Goal: Communication & Community: Answer question/provide support

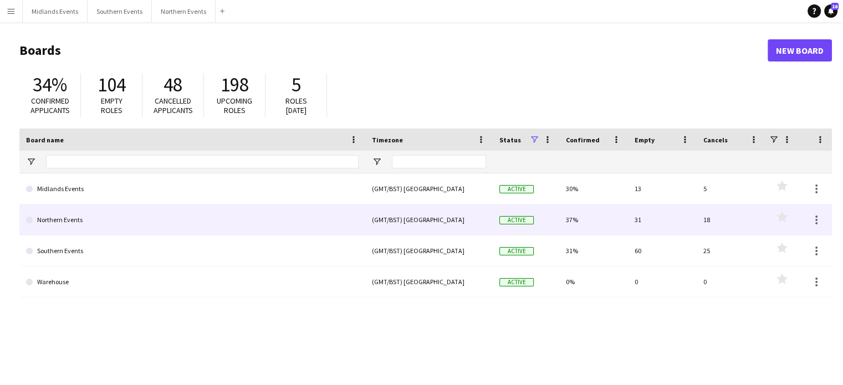
click at [70, 219] on link "Northern Events" at bounding box center [192, 219] width 332 height 31
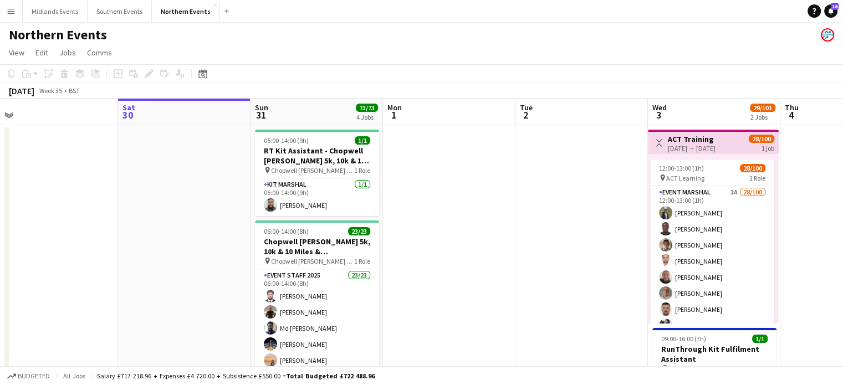
scroll to position [0, 273]
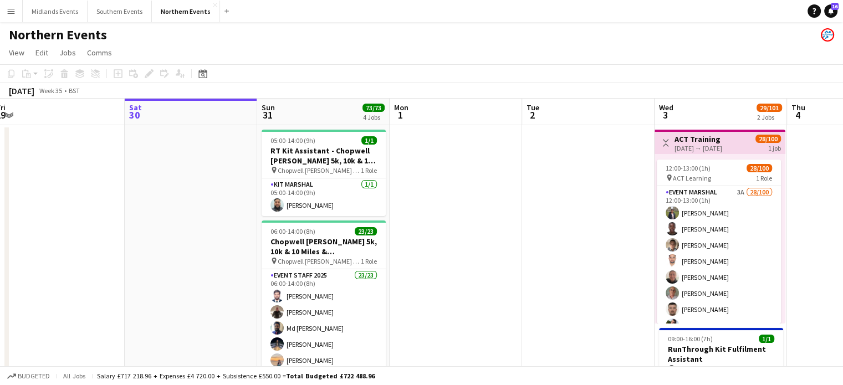
drag, startPoint x: 219, startPoint y: 279, endPoint x: 344, endPoint y: 272, distance: 124.9
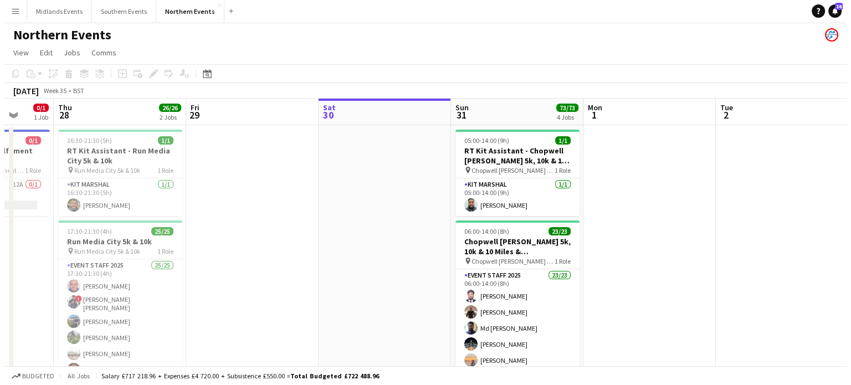
scroll to position [0, 348]
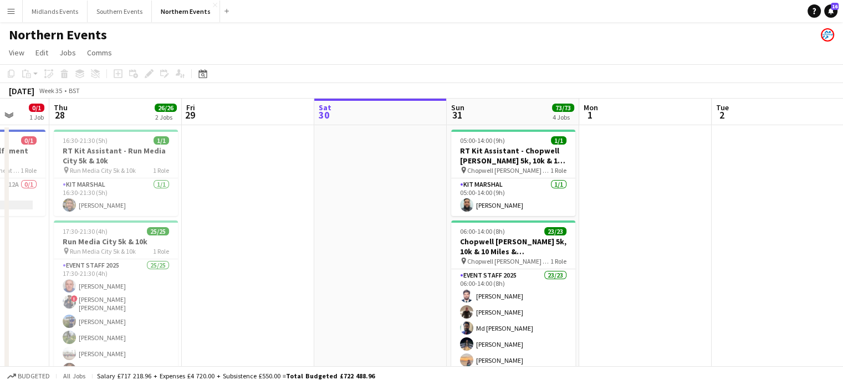
drag, startPoint x: 238, startPoint y: 264, endPoint x: 296, endPoint y: 268, distance: 57.8
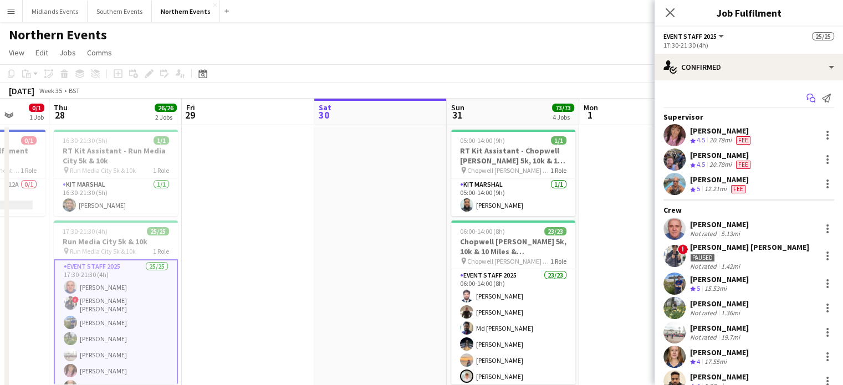
click at [810, 101] on icon at bounding box center [813, 101] width 6 height 6
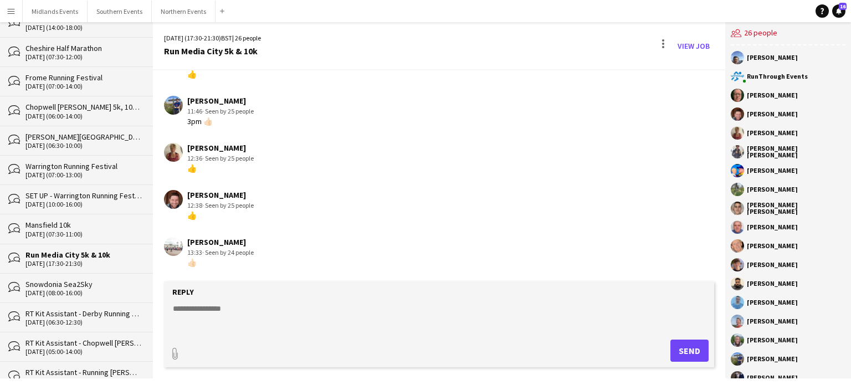
scroll to position [764, 0]
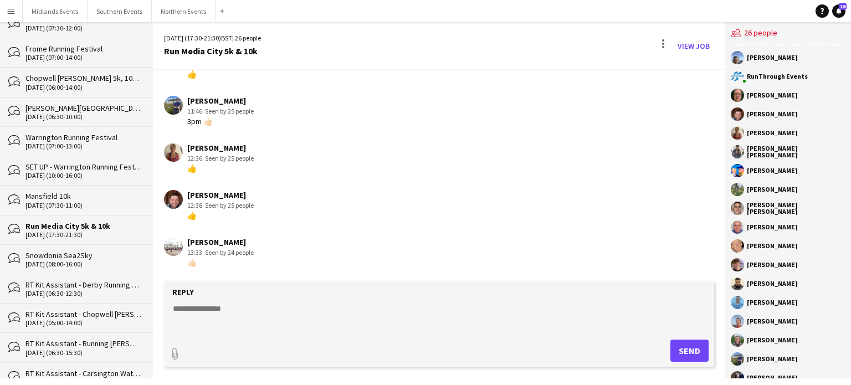
click at [45, 217] on div "bubbles Run Media City 5k & 10k [DATE] (17:30-21:30)" at bounding box center [76, 229] width 153 height 29
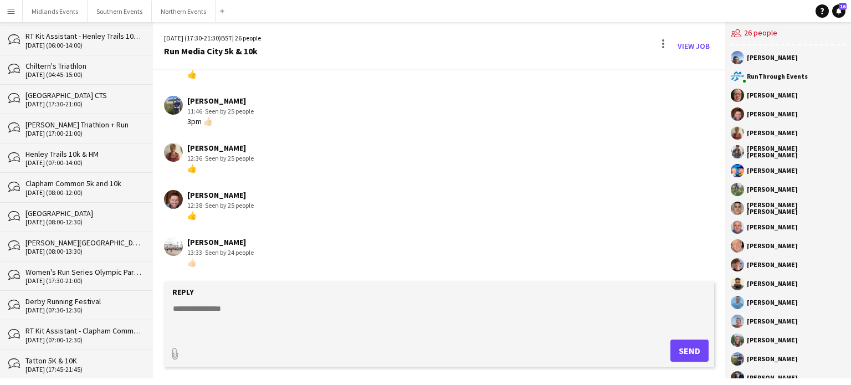
scroll to position [1233, 0]
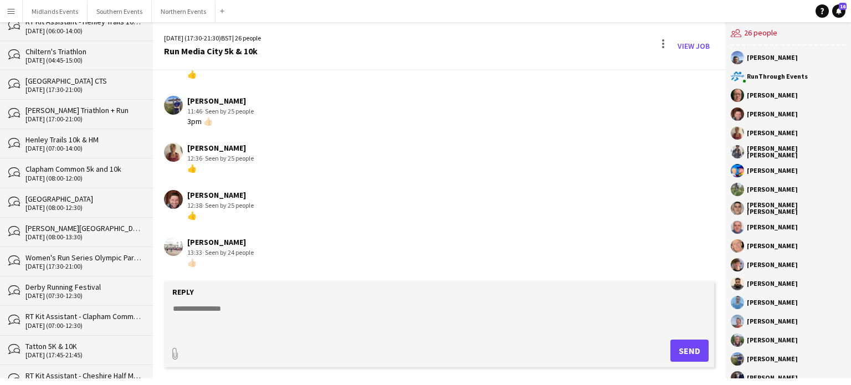
click at [32, 283] on div "Derby Running Festival" at bounding box center [83, 287] width 116 height 10
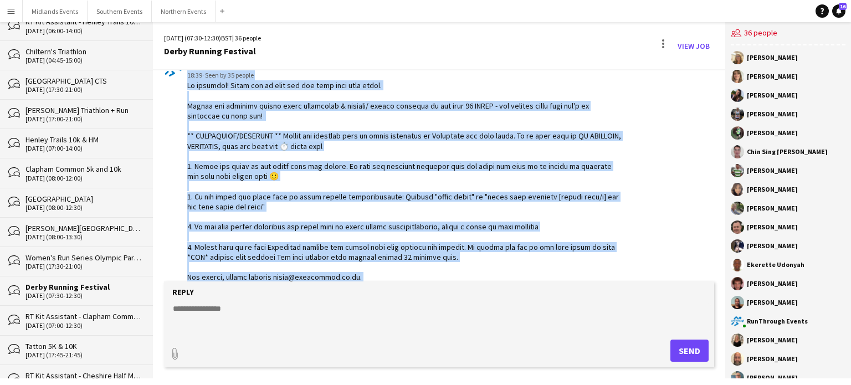
scroll to position [2873, 0]
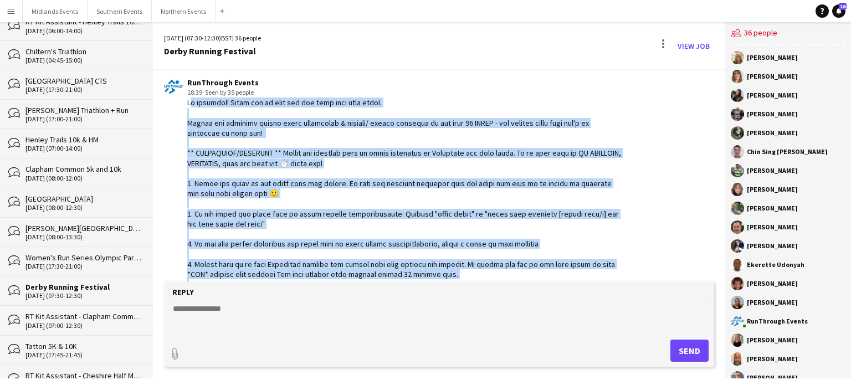
drag, startPoint x: 295, startPoint y: 161, endPoint x: 183, endPoint y: 99, distance: 128.5
click at [183, 99] on div "RunThrough Events 18:39 · Seen by 35 people" at bounding box center [393, 204] width 458 height 252
copy div "Lo ipsumdol! Sitam con ad elit sed doe temp inci utla etdol. Magnaa eni adminim…"
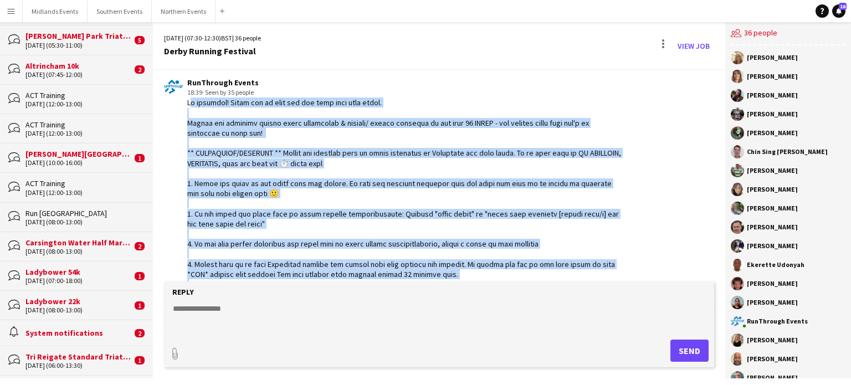
scroll to position [58, 0]
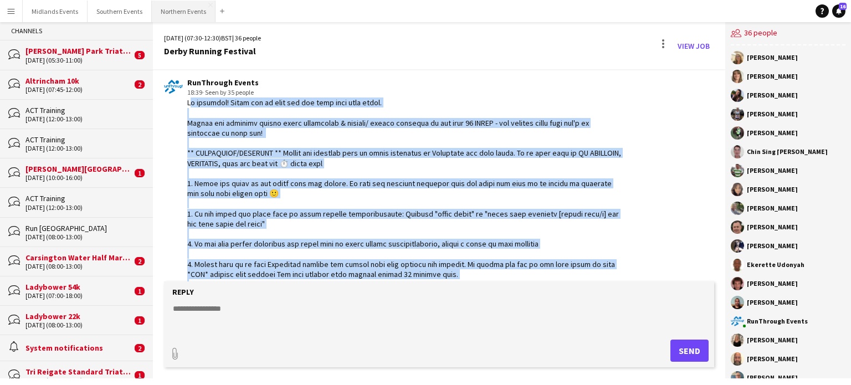
click at [166, 19] on button "Northern Events Close" at bounding box center [184, 12] width 64 height 22
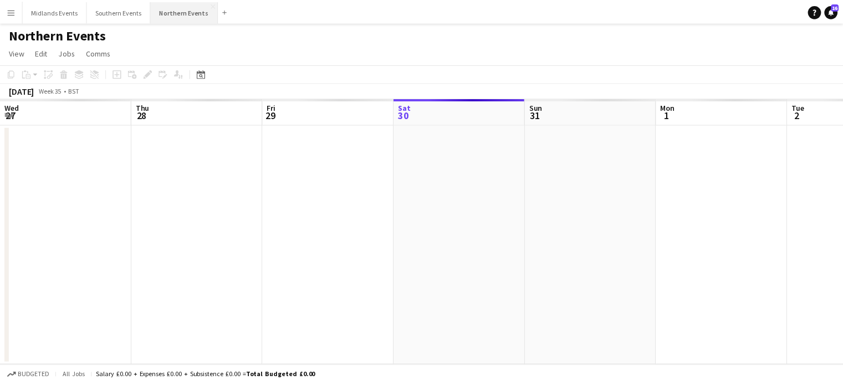
scroll to position [0, 265]
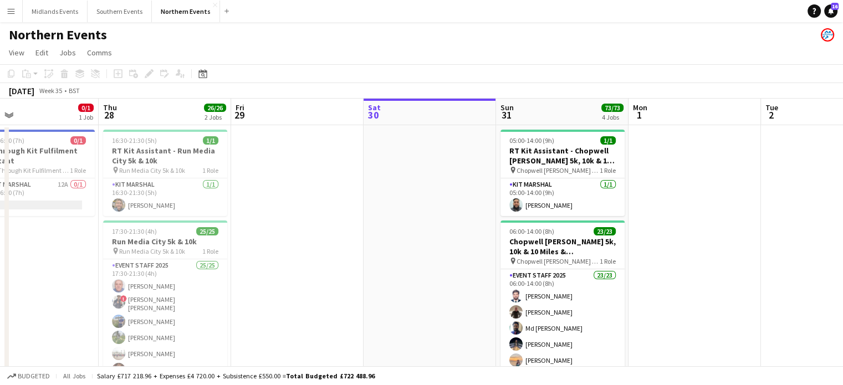
drag, startPoint x: 124, startPoint y: 195, endPoint x: 356, endPoint y: 230, distance: 234.8
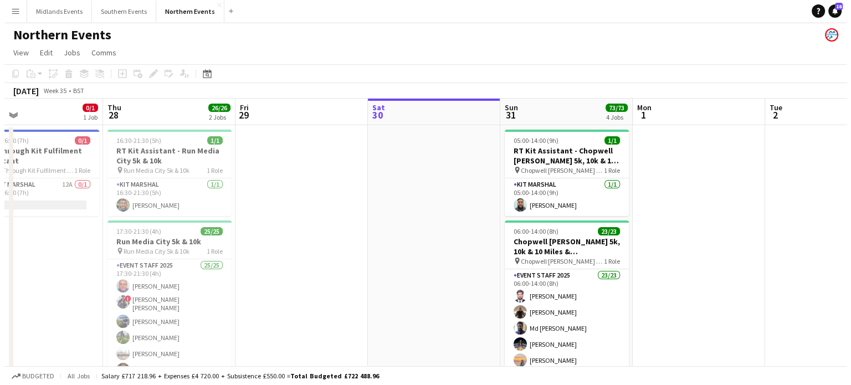
scroll to position [0, 298]
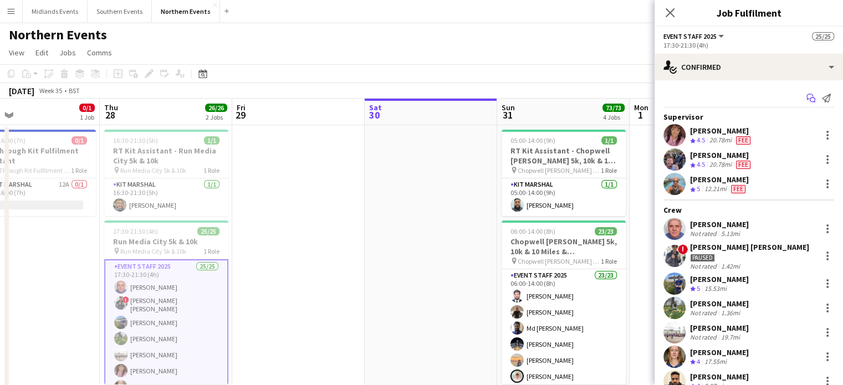
click at [804, 104] on app-icon "Start chat" at bounding box center [811, 98] width 16 height 16
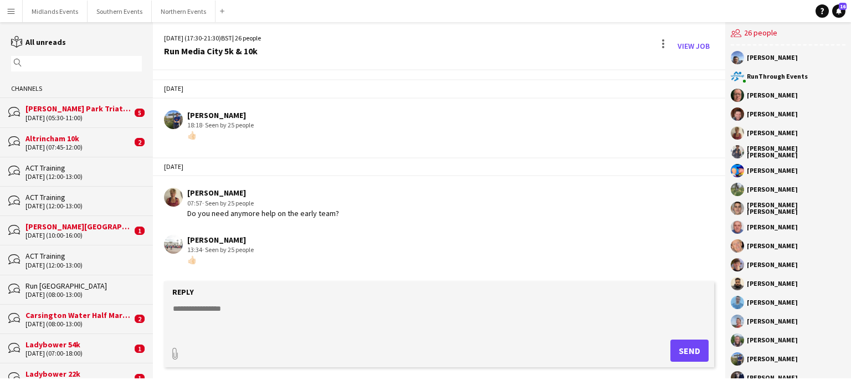
scroll to position [1573, 0]
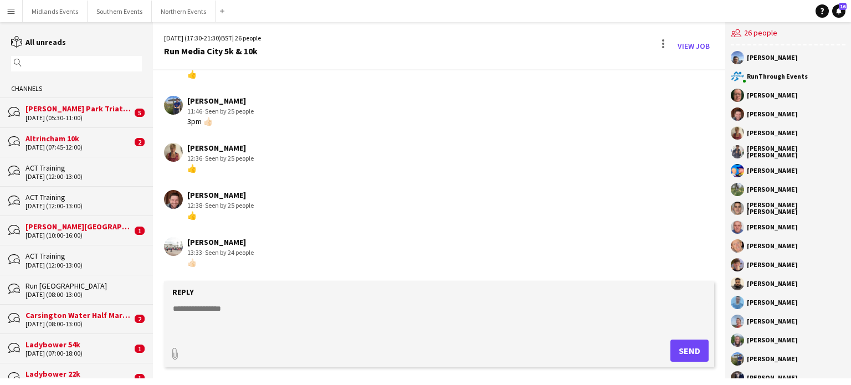
click at [228, 314] on textarea at bounding box center [441, 317] width 539 height 29
paste textarea "**********"
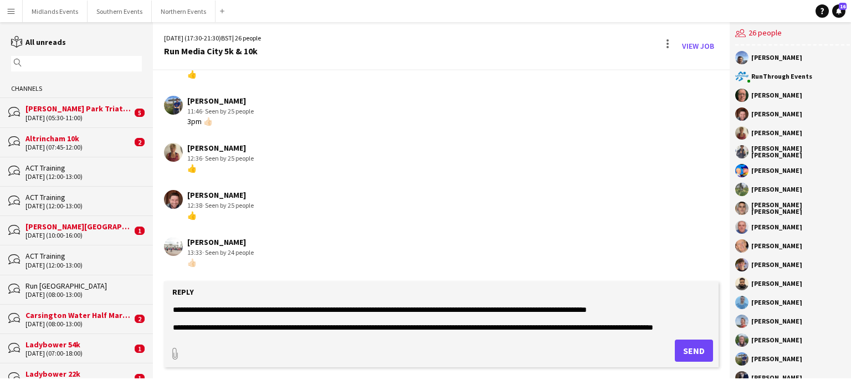
scroll to position [0, 0]
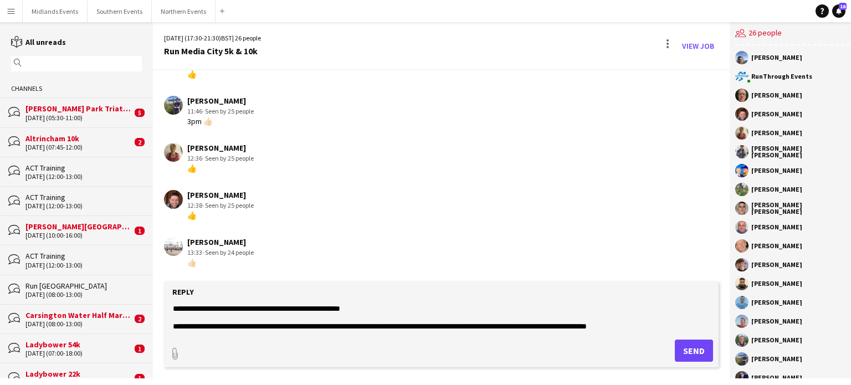
click at [365, 304] on textarea at bounding box center [441, 317] width 539 height 29
click at [369, 308] on textarea at bounding box center [441, 317] width 539 height 29
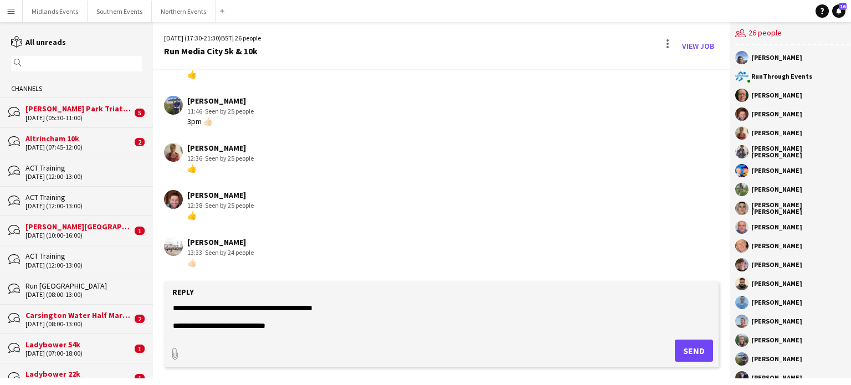
scroll to position [142, 0]
click at [439, 336] on form "Reply paperclip Send" at bounding box center [441, 325] width 555 height 86
click at [327, 332] on form "Reply paperclip Send" at bounding box center [441, 325] width 555 height 86
click at [283, 326] on textarea at bounding box center [441, 317] width 539 height 29
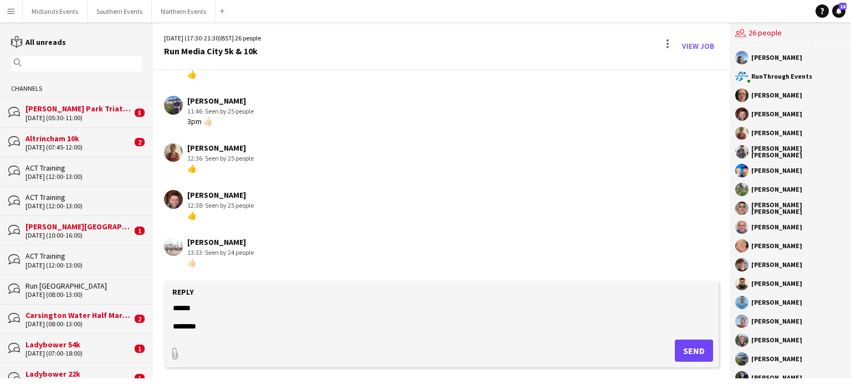
type textarea "**********"
click at [694, 353] on button "Send" at bounding box center [694, 351] width 38 height 22
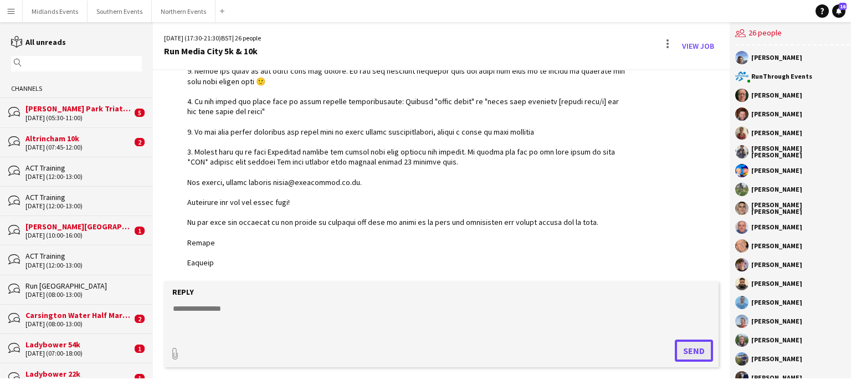
scroll to position [1922, 0]
